Goal: Task Accomplishment & Management: Manage account settings

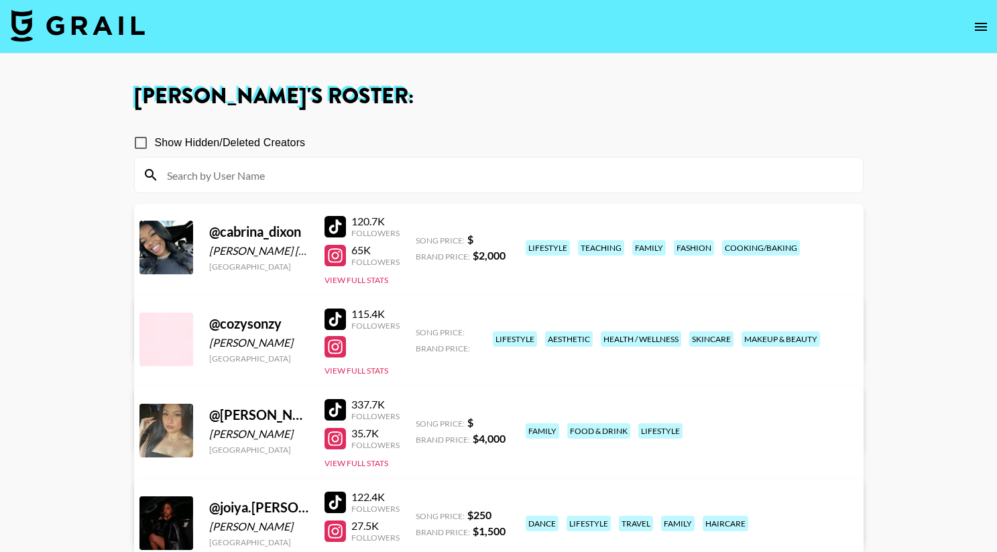
scroll to position [58, 0]
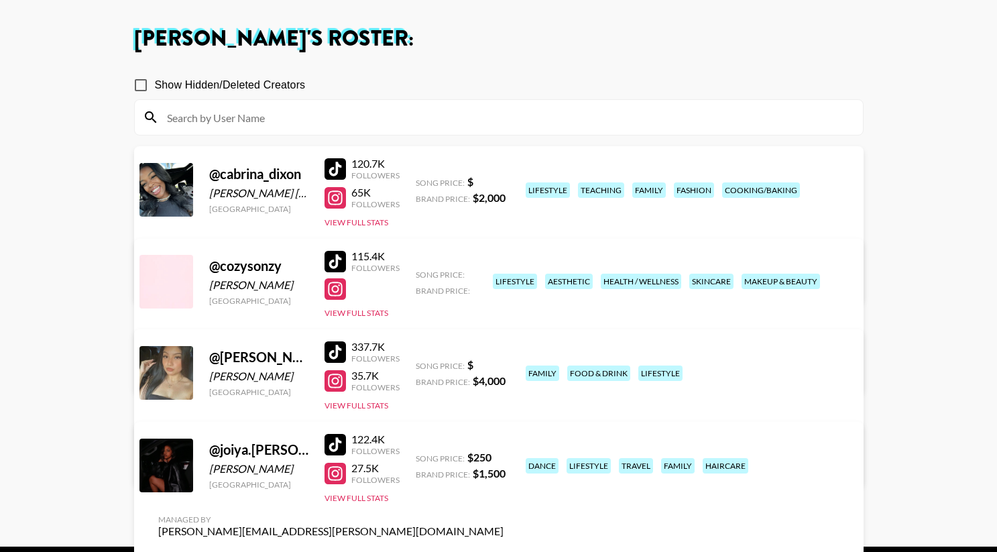
click at [514, 319] on div "Managed By [PERSON_NAME][EMAIL_ADDRESS][PERSON_NAME][DOMAIN_NAME] View/Edit Det…" at bounding box center [331, 353] width 367 height 69
click at [504, 364] on link "View/Edit Details" at bounding box center [330, 370] width 345 height 13
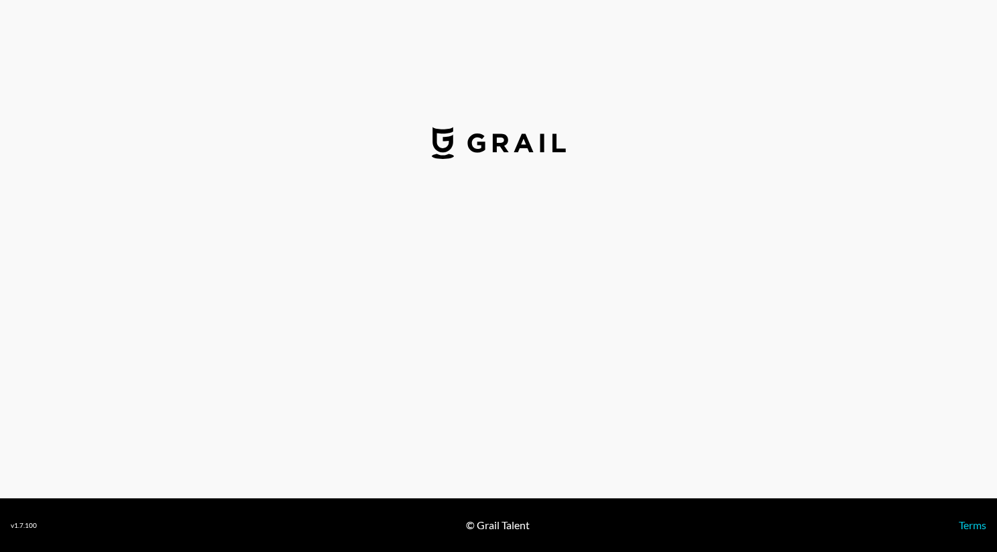
select select "USD"
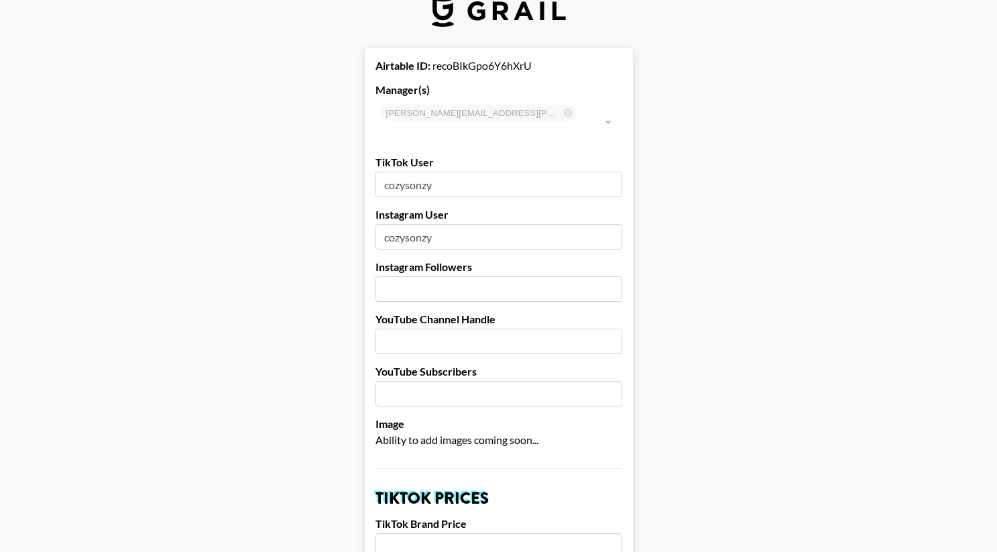
scroll to position [32, 0]
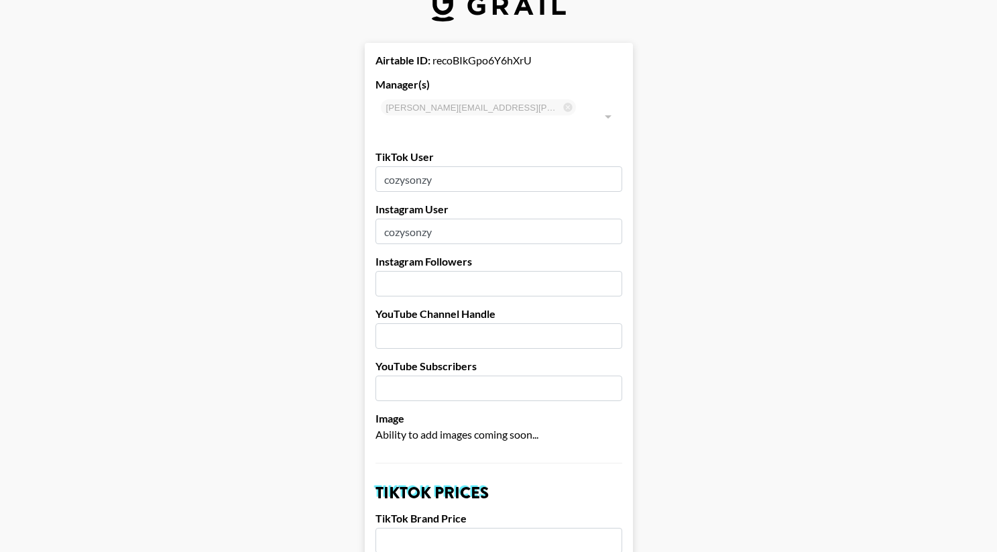
click at [414, 271] on input "number" at bounding box center [499, 283] width 247 height 25
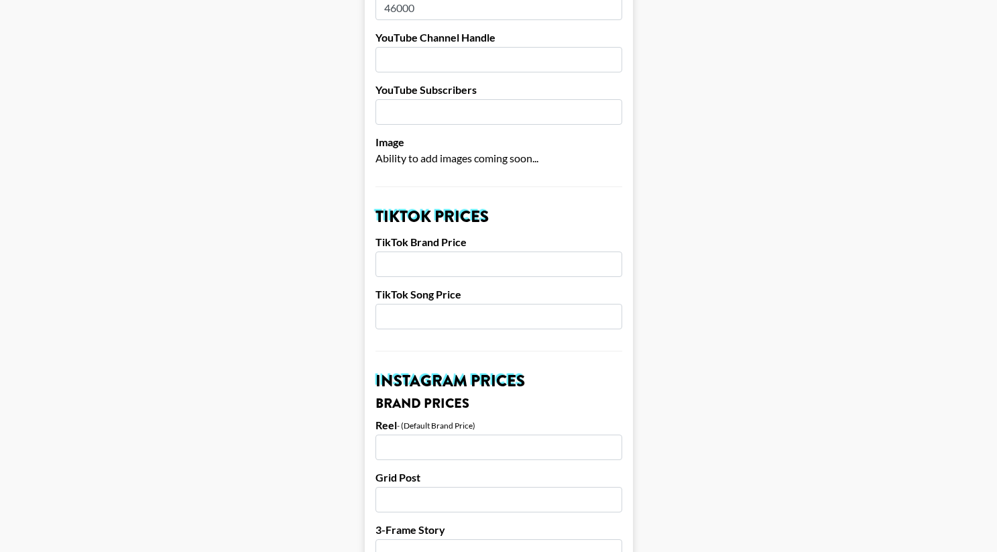
scroll to position [311, 0]
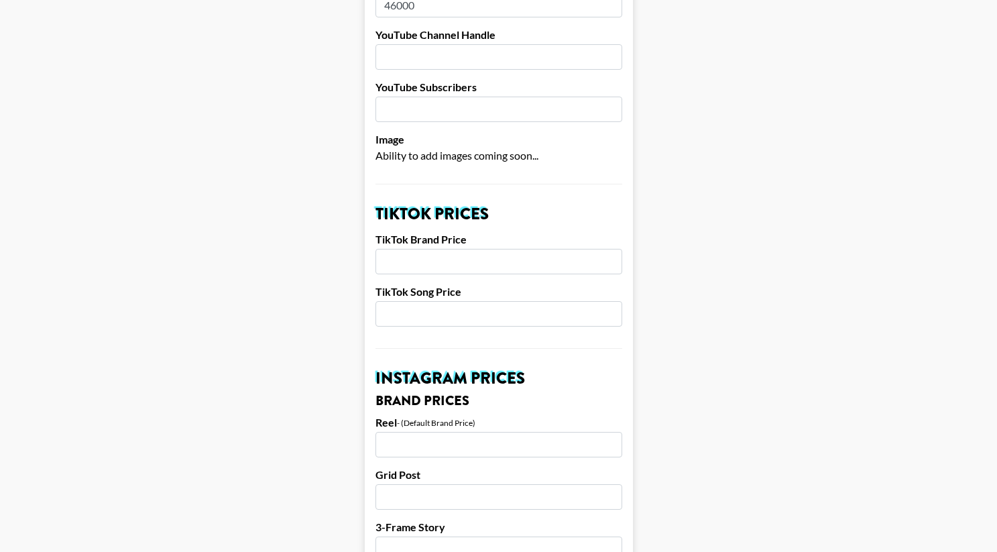
type input "46000"
click at [425, 249] on input "number" at bounding box center [499, 261] width 247 height 25
type input "1500"
click at [512, 432] on input "number" at bounding box center [499, 444] width 247 height 25
type input "2300"
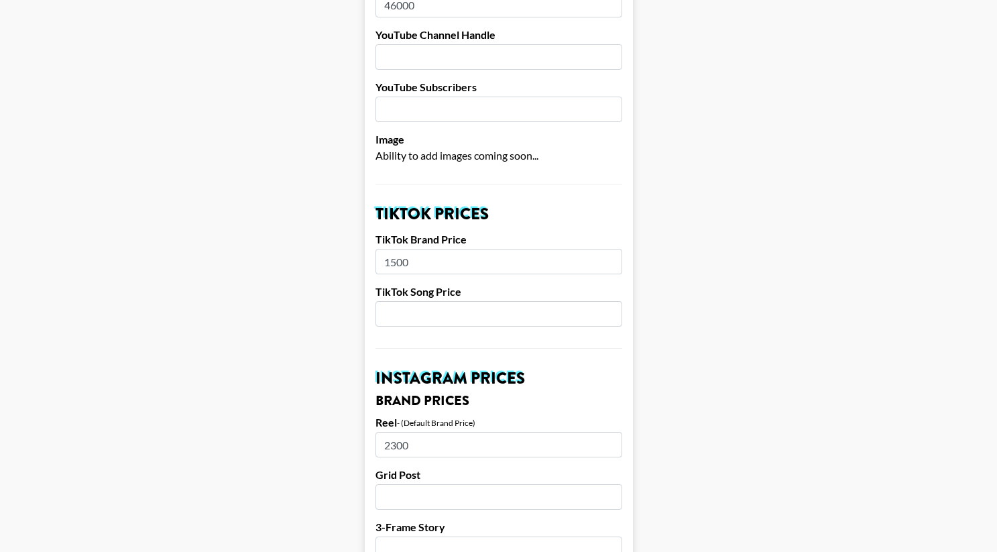
click at [492, 484] on input "number" at bounding box center [499, 496] width 247 height 25
type input "2000"
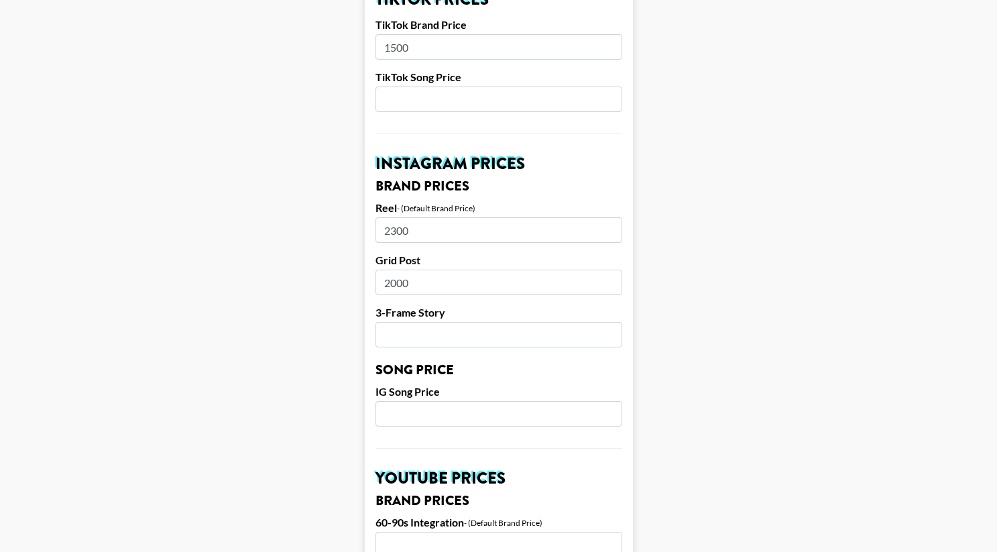
scroll to position [534, 0]
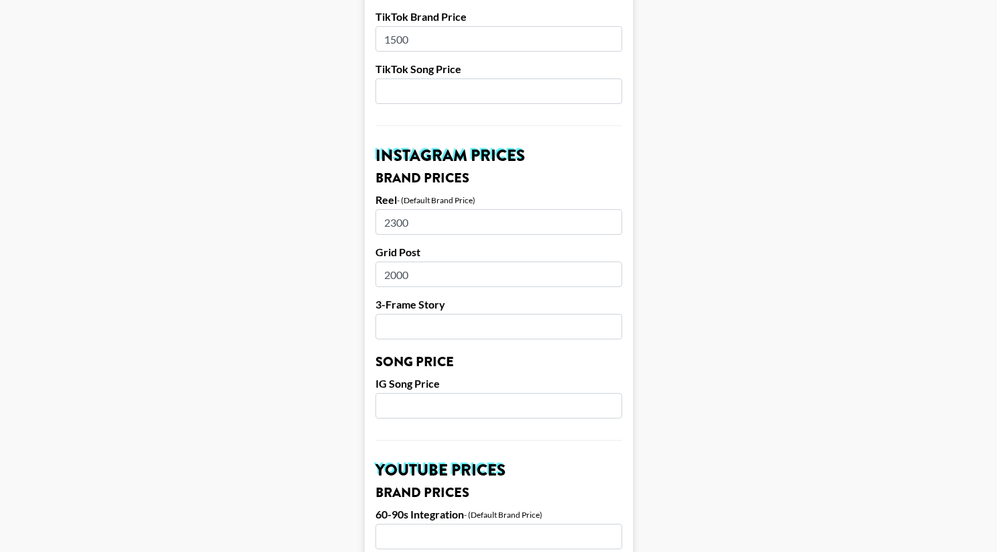
click at [516, 314] on input "number" at bounding box center [499, 326] width 247 height 25
type input "1750"
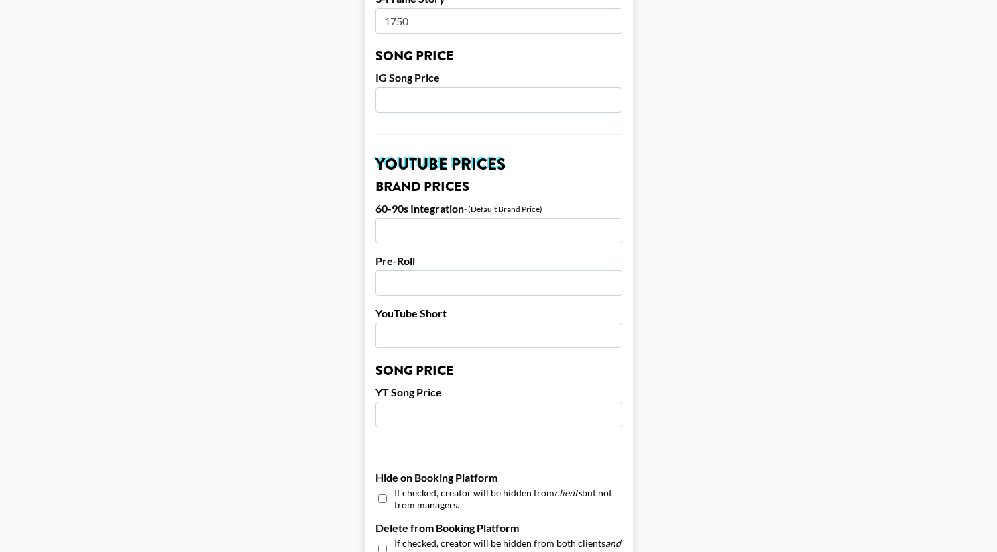
scroll to position [1170, 0]
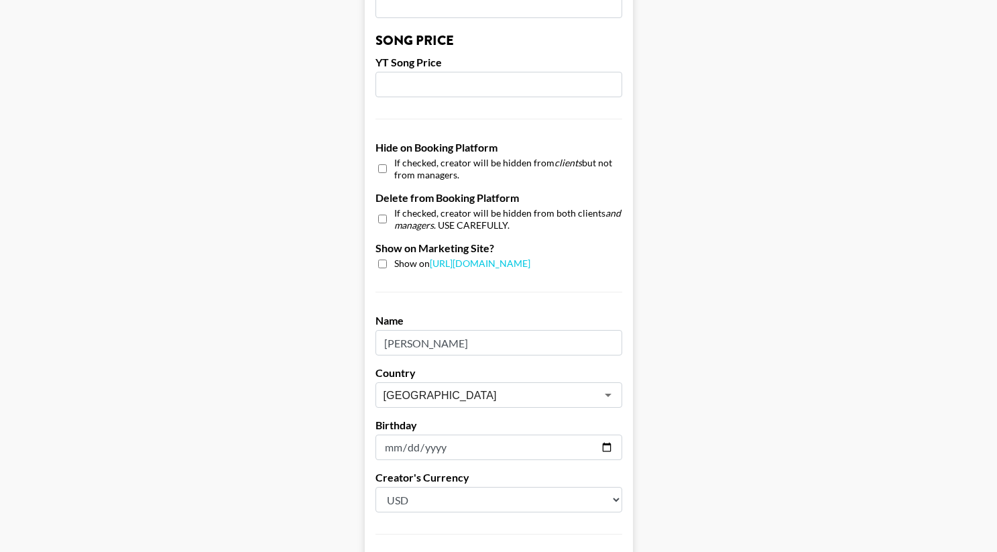
click at [377, 258] on div "Show on [URL][DOMAIN_NAME]" at bounding box center [499, 264] width 247 height 13
click at [384, 260] on input "checkbox" at bounding box center [382, 264] width 9 height 9
checkbox input "true"
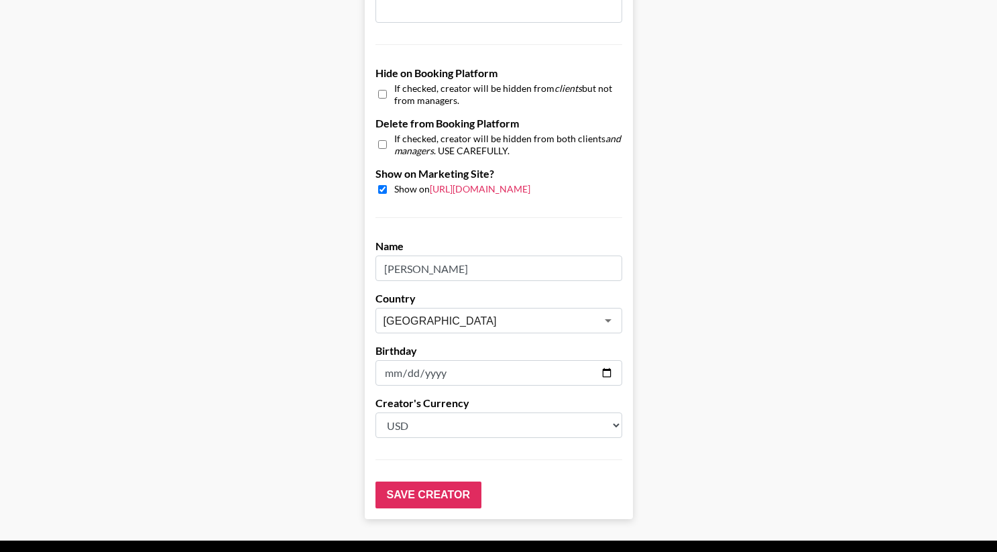
scroll to position [1268, 0]
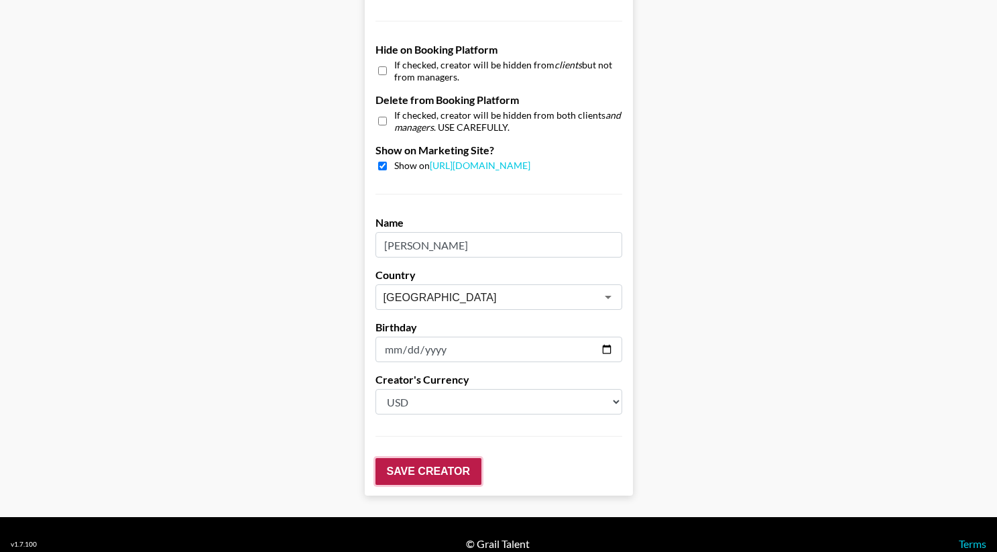
click at [451, 458] on input "Save Creator" at bounding box center [429, 471] width 106 height 27
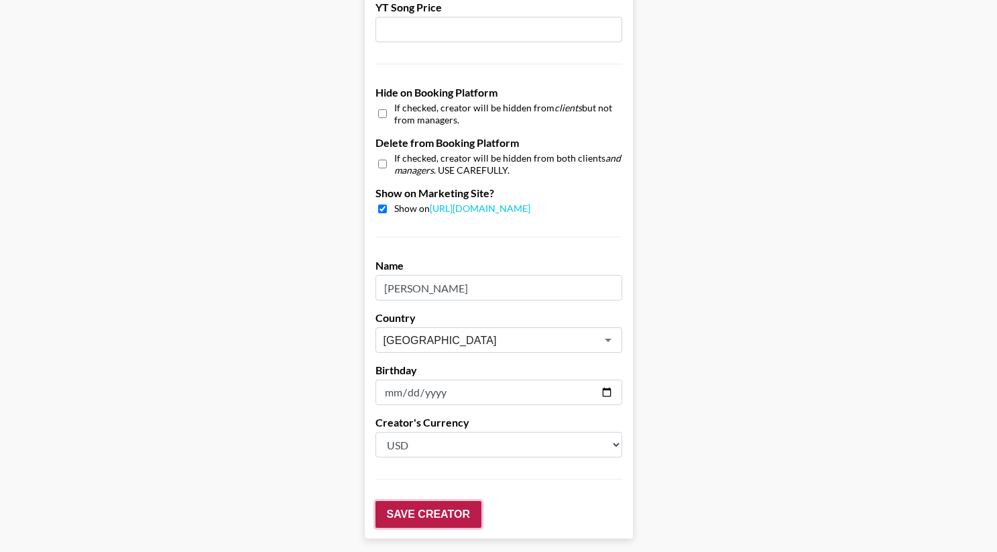
scroll to position [1311, 0]
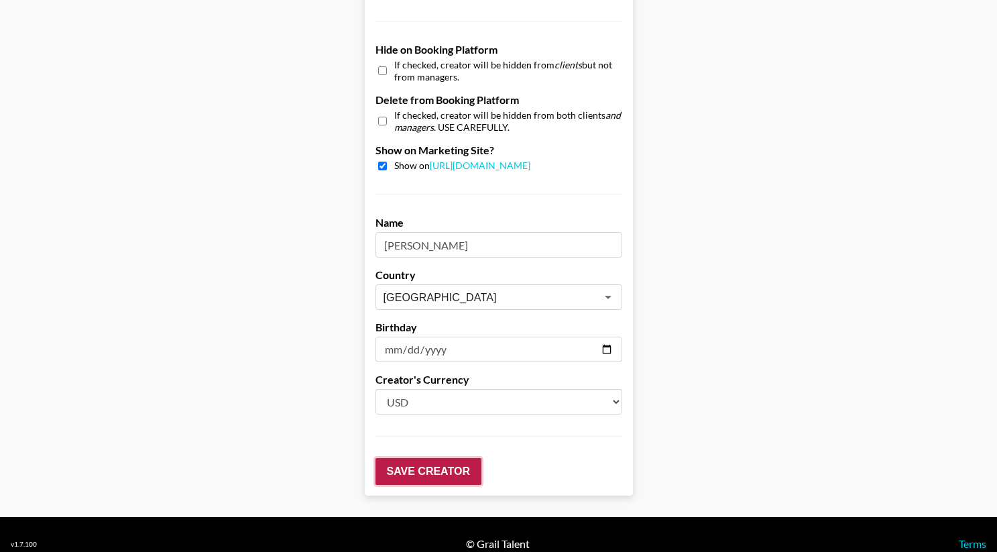
click at [438, 458] on input "Save Creator" at bounding box center [429, 471] width 106 height 27
